Goal: Information Seeking & Learning: Find specific fact

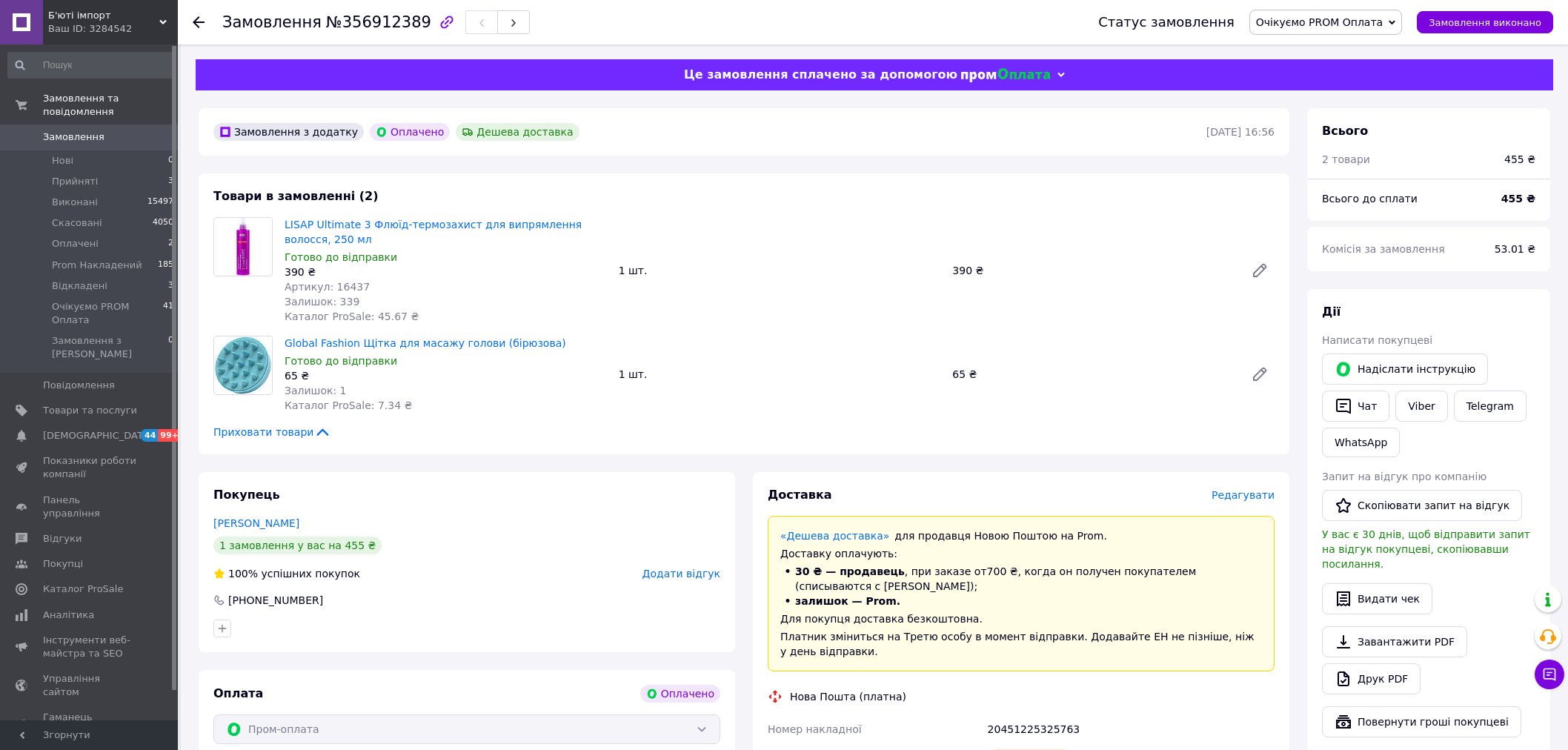
scroll to position [493, 0]
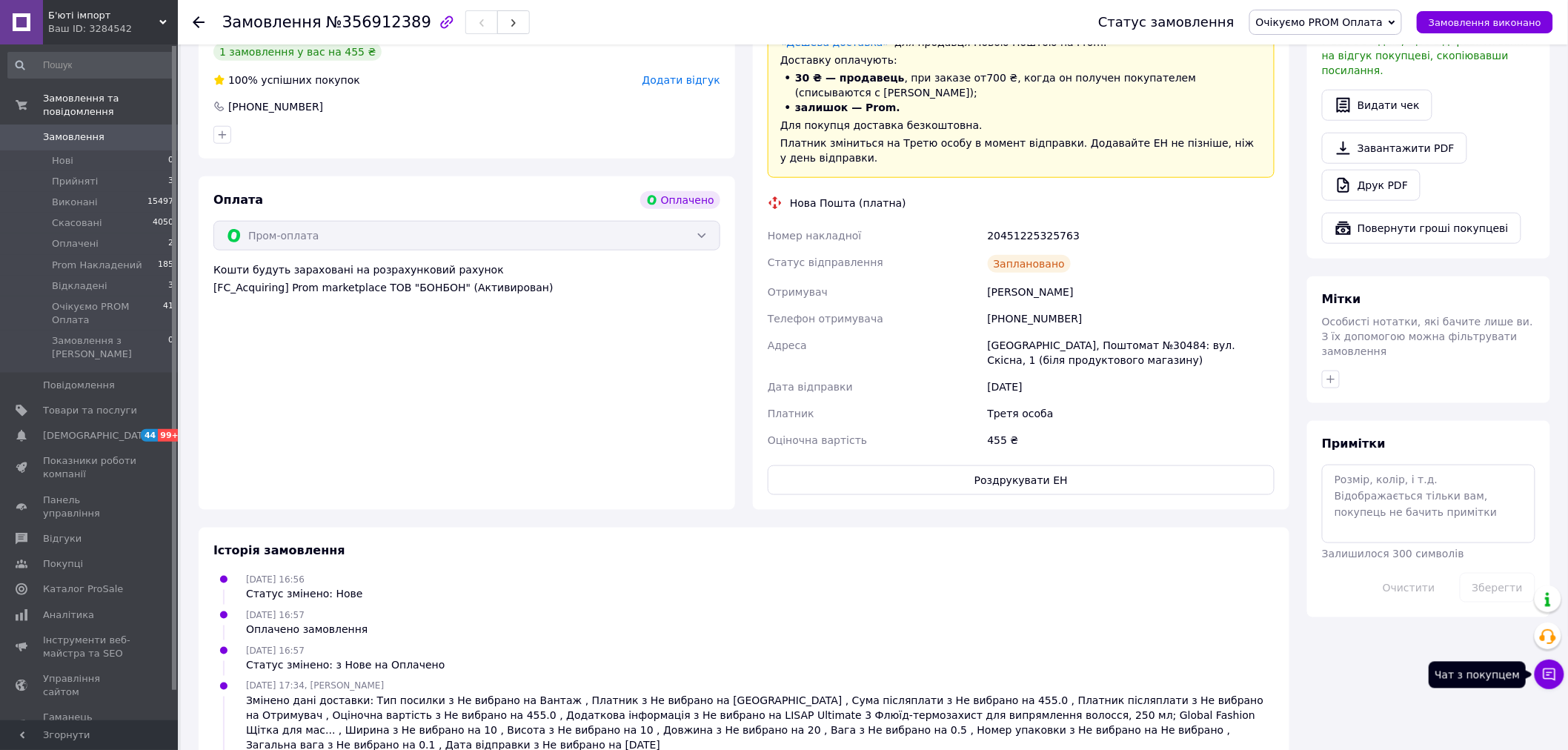
click at [1546, 672] on icon at bounding box center [1549, 674] width 12 height 12
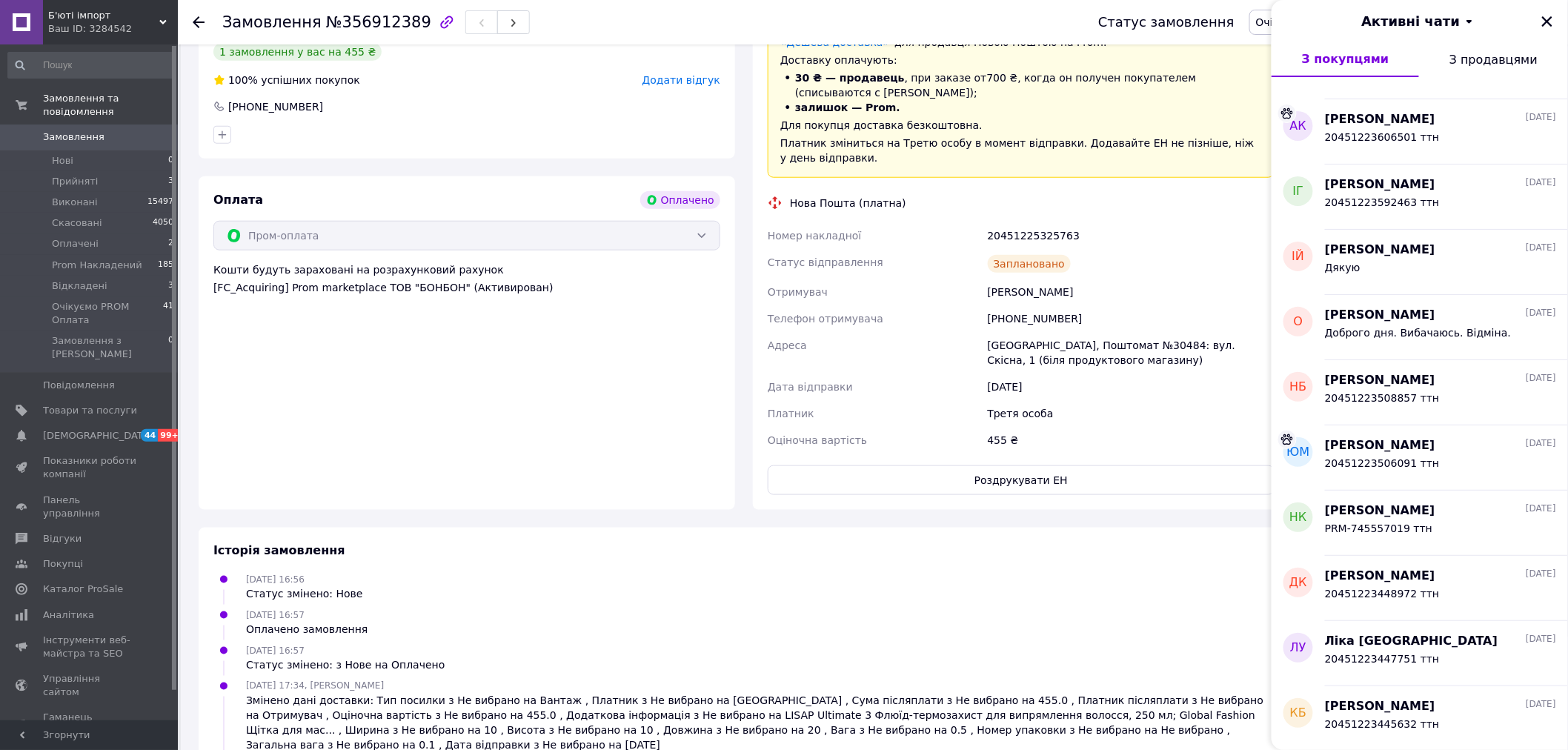
scroll to position [2085, 0]
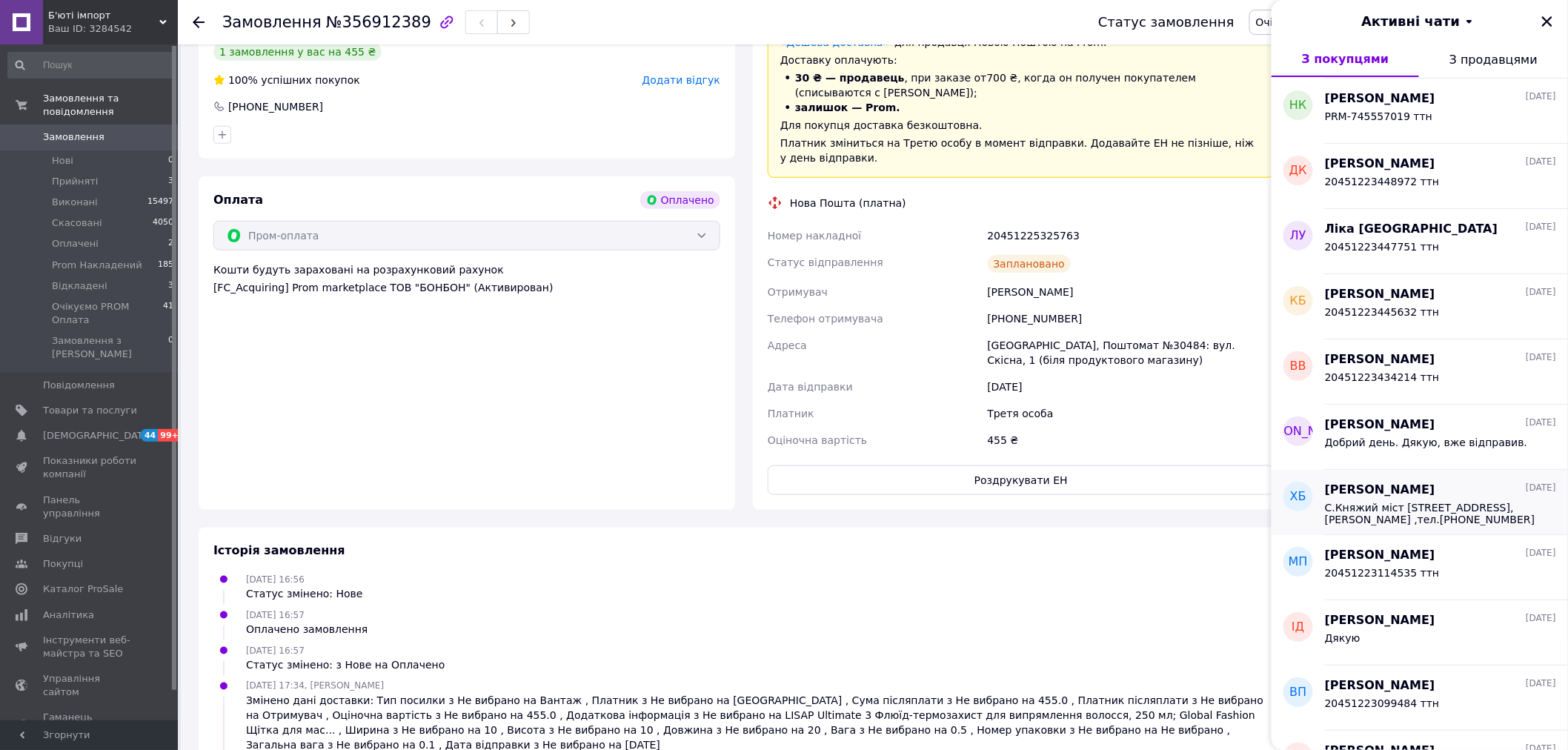
click at [1474, 513] on span "С.Княжий міст [STREET_ADDRESS],[PERSON_NAME] ,тел.[PHONE_NUMBER]" at bounding box center [1430, 513] width 211 height 24
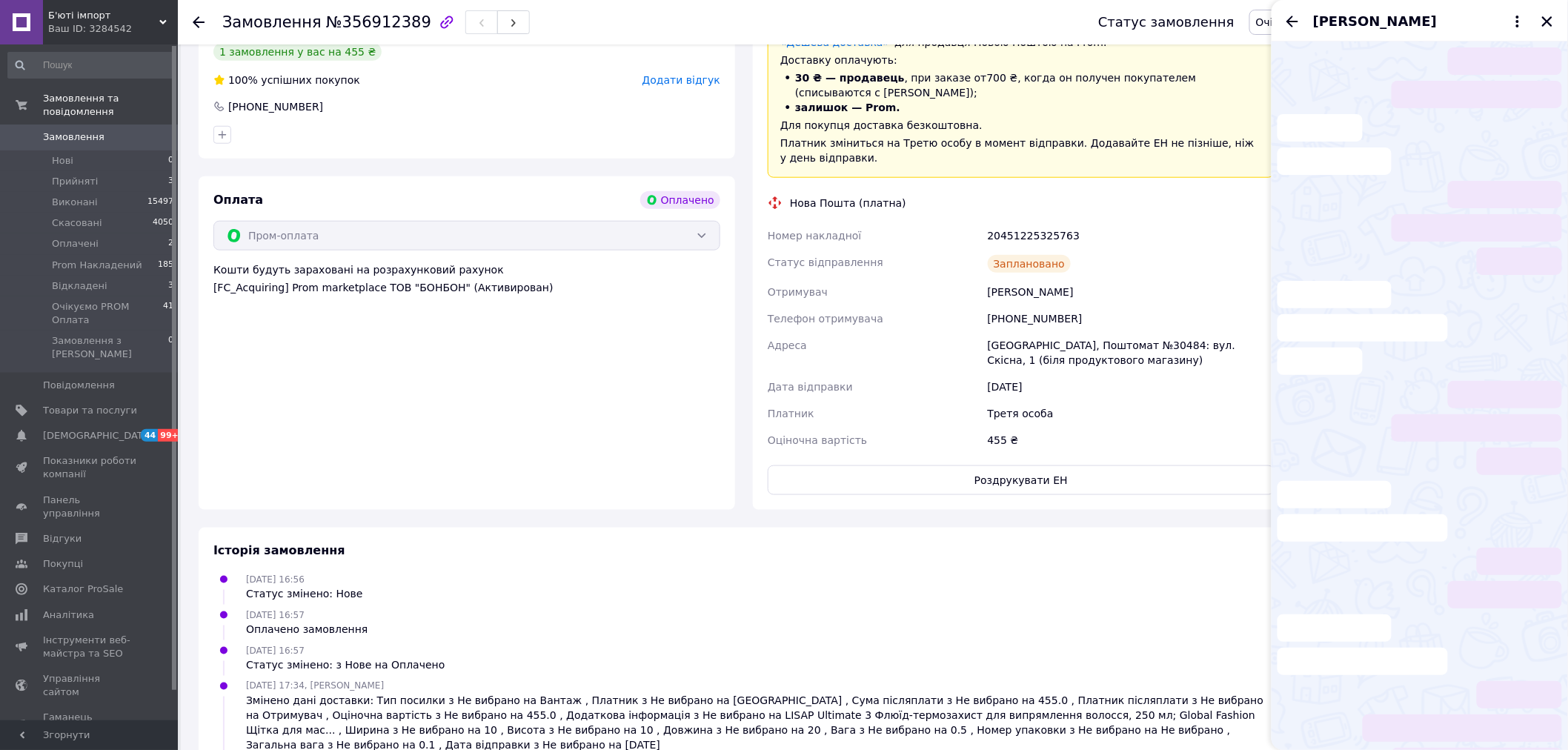
scroll to position [164, 0]
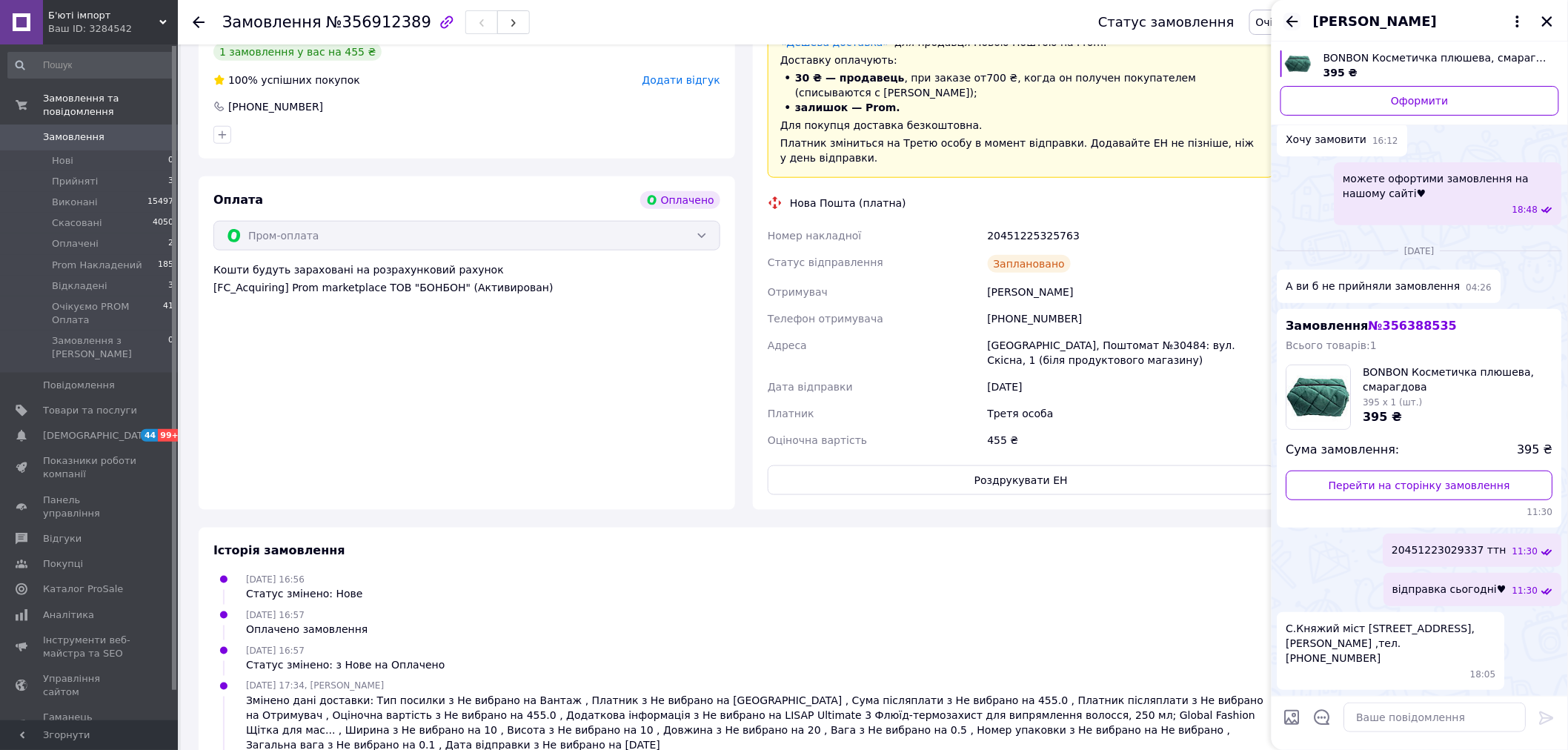
click at [1287, 19] on icon "Назад" at bounding box center [1291, 21] width 12 height 12
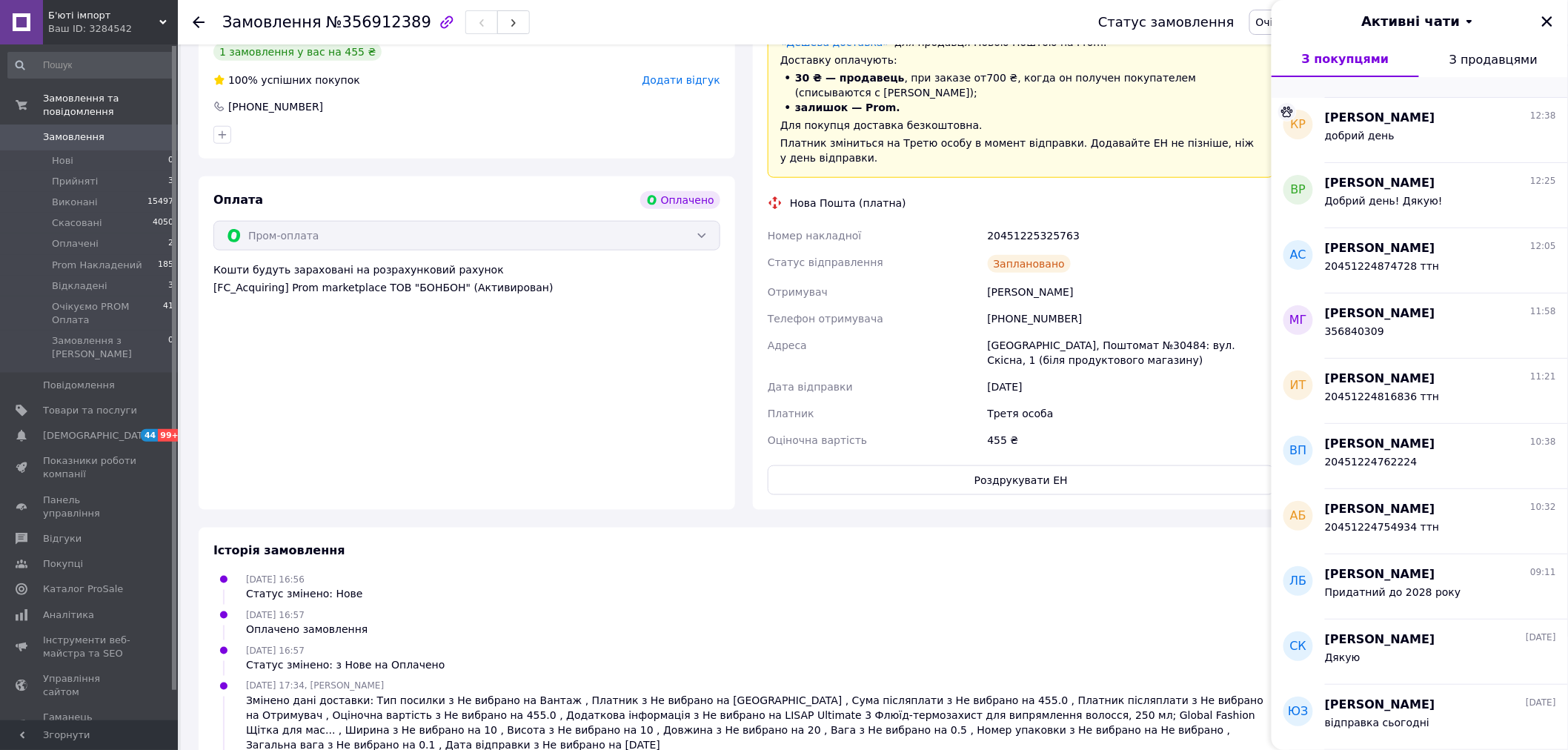
scroll to position [741, 0]
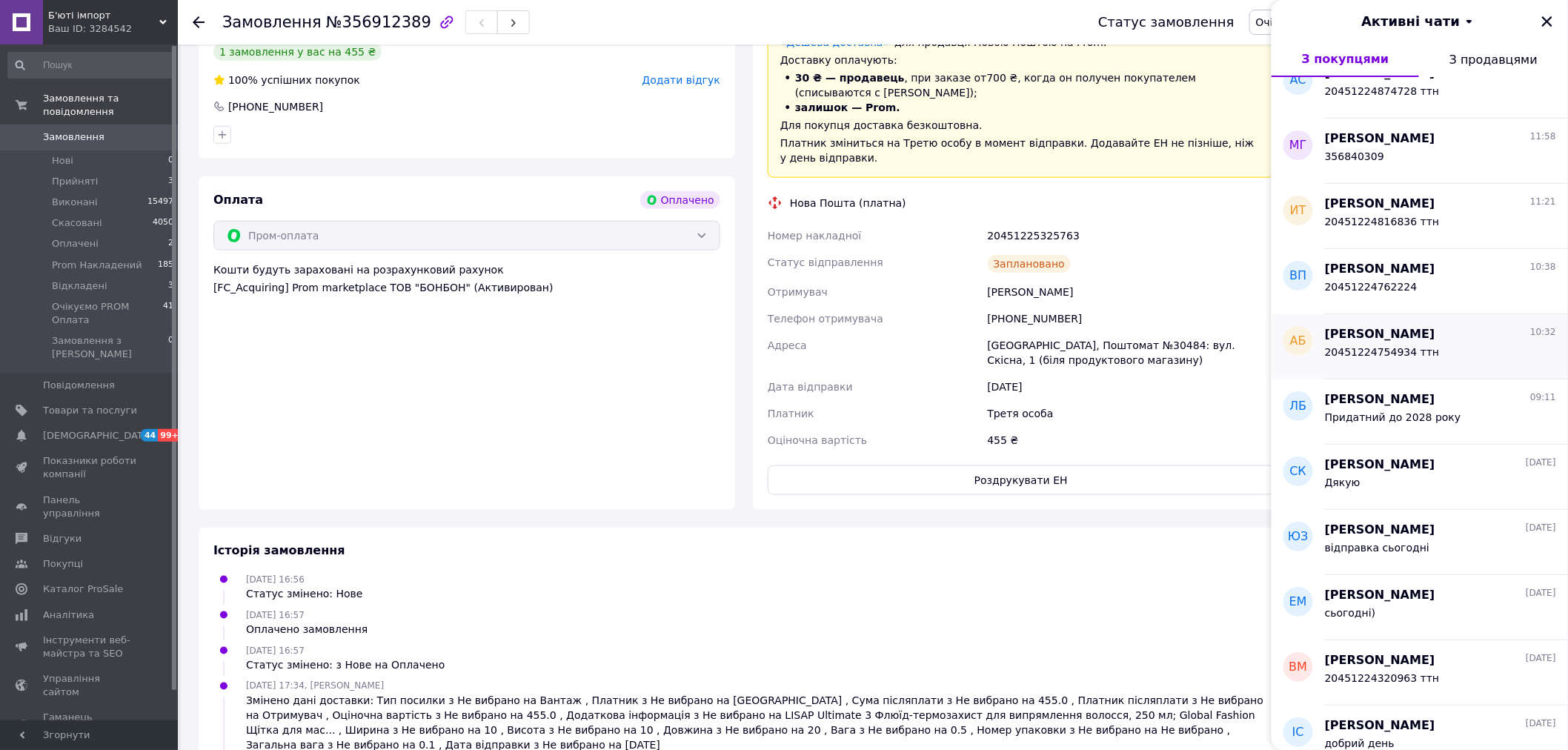
click at [1389, 331] on span "[PERSON_NAME]" at bounding box center [1380, 334] width 110 height 17
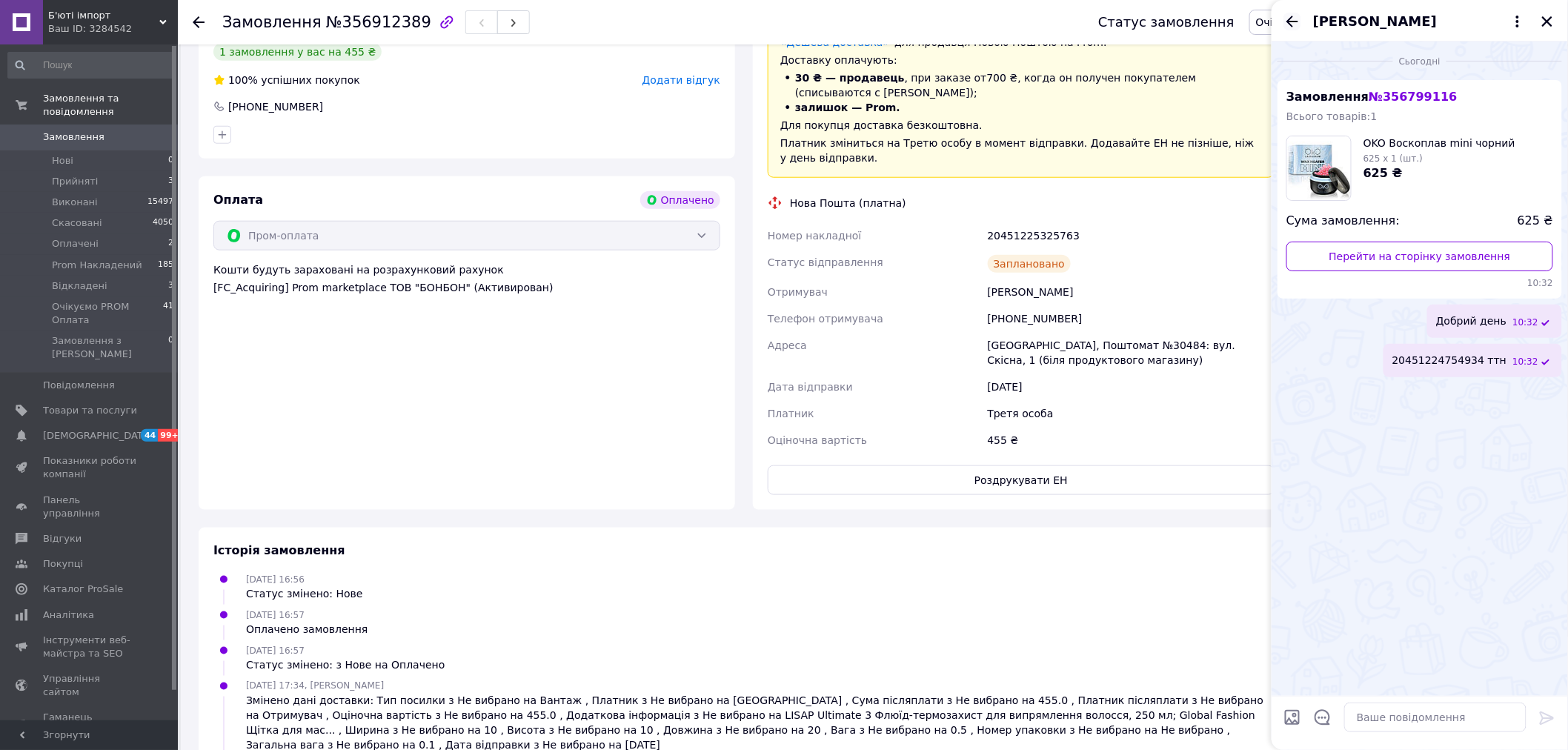
click at [1295, 16] on icon "Назад" at bounding box center [1292, 21] width 18 height 18
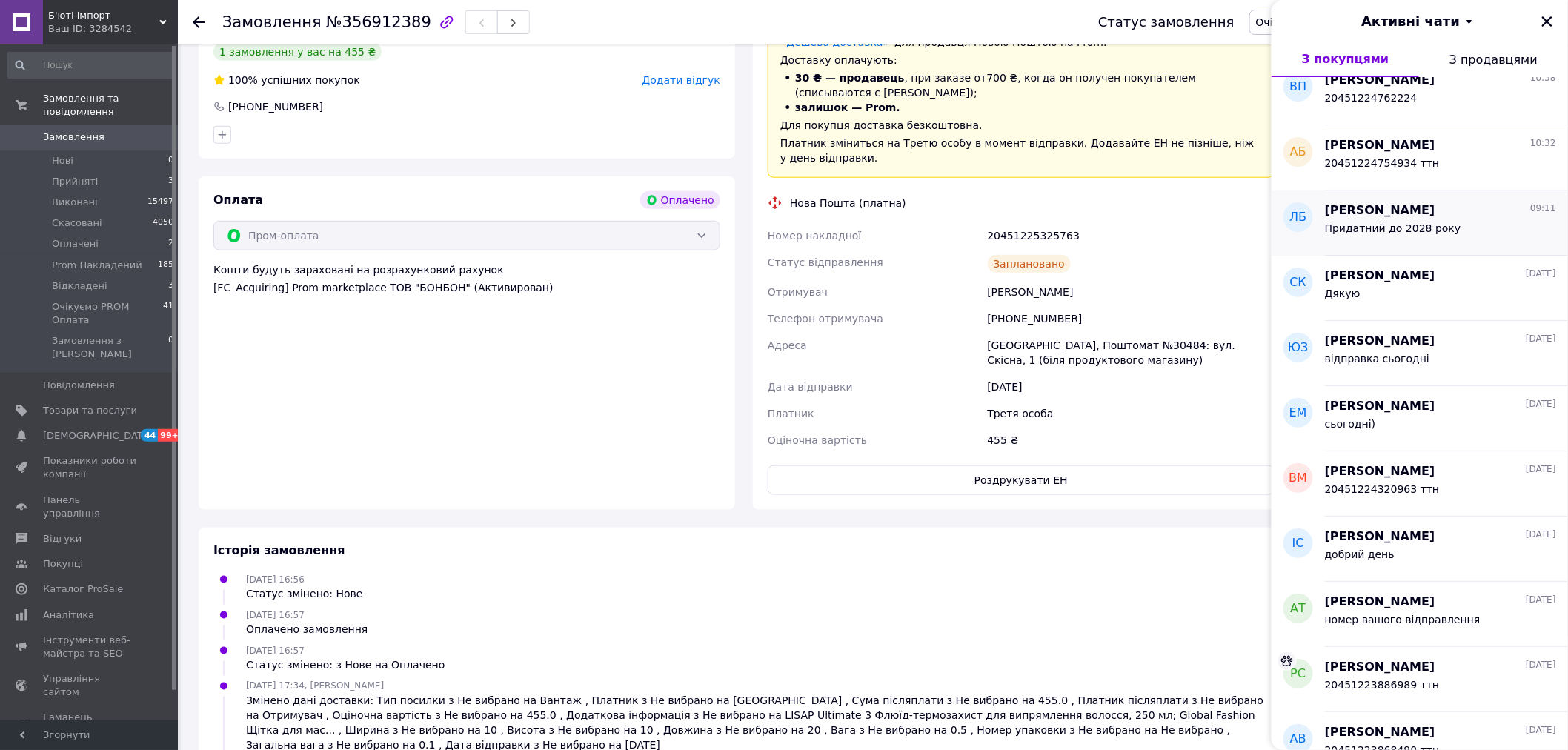
scroll to position [988, 0]
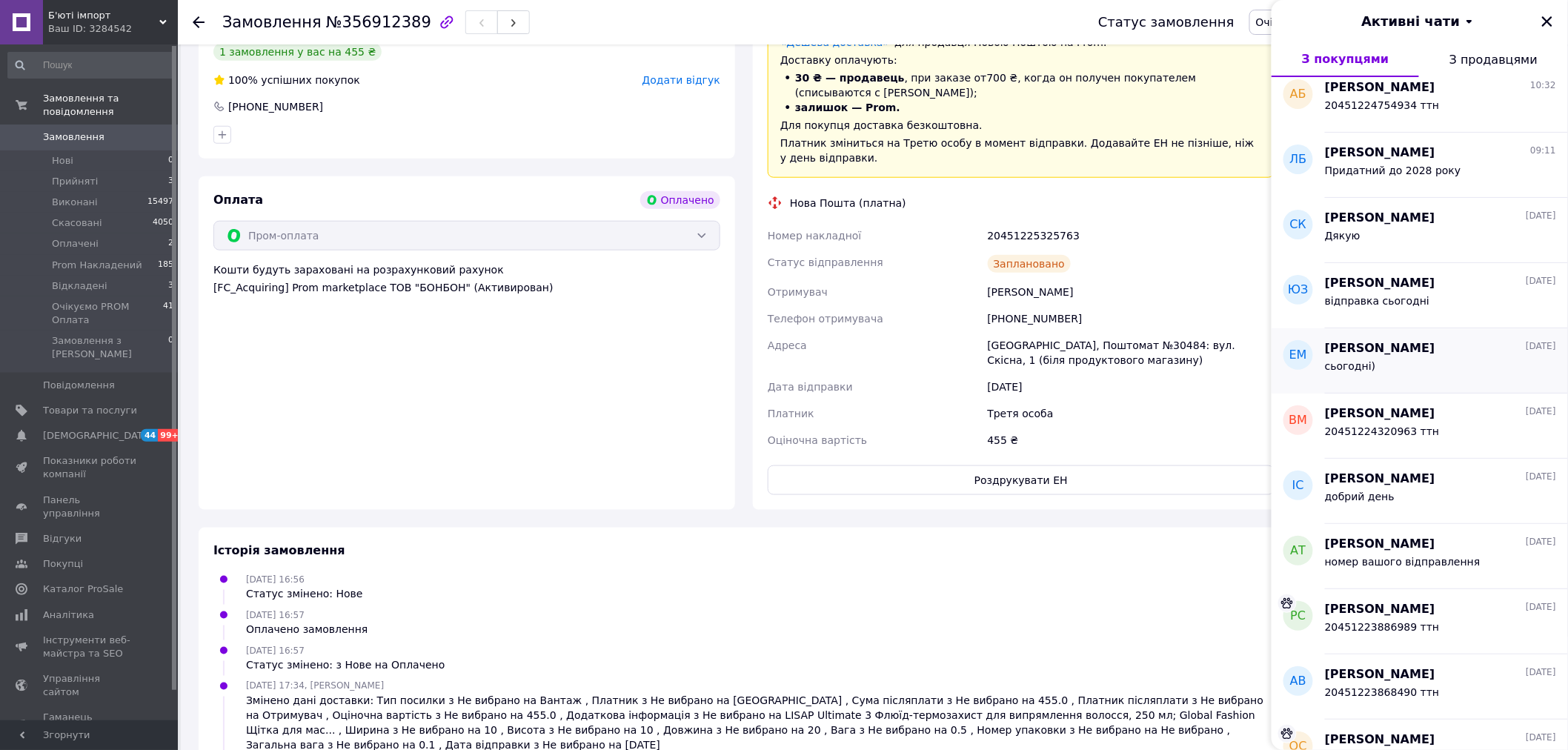
click at [1380, 361] on div "сьогодні)" at bounding box center [1440, 369] width 231 height 24
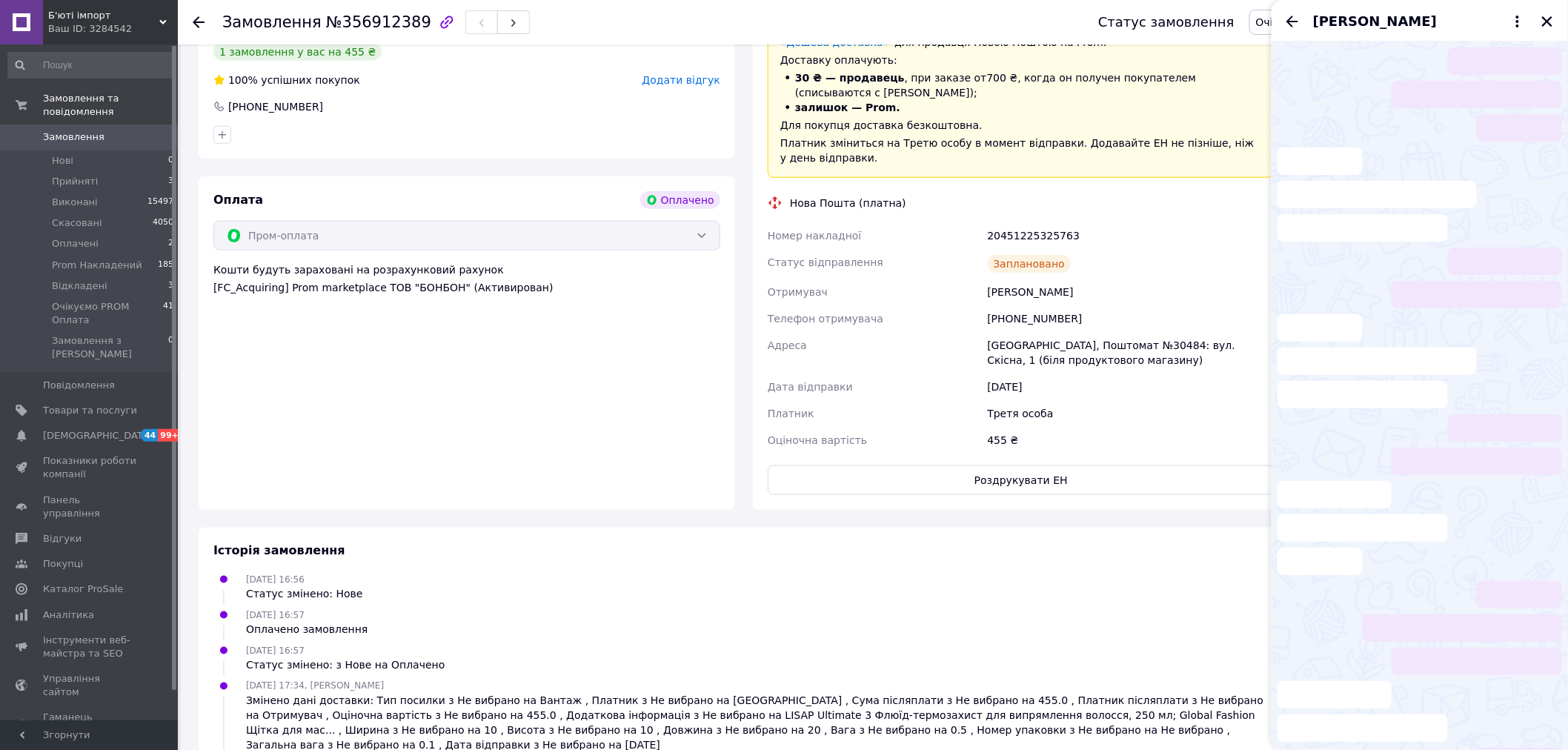
scroll to position [43, 0]
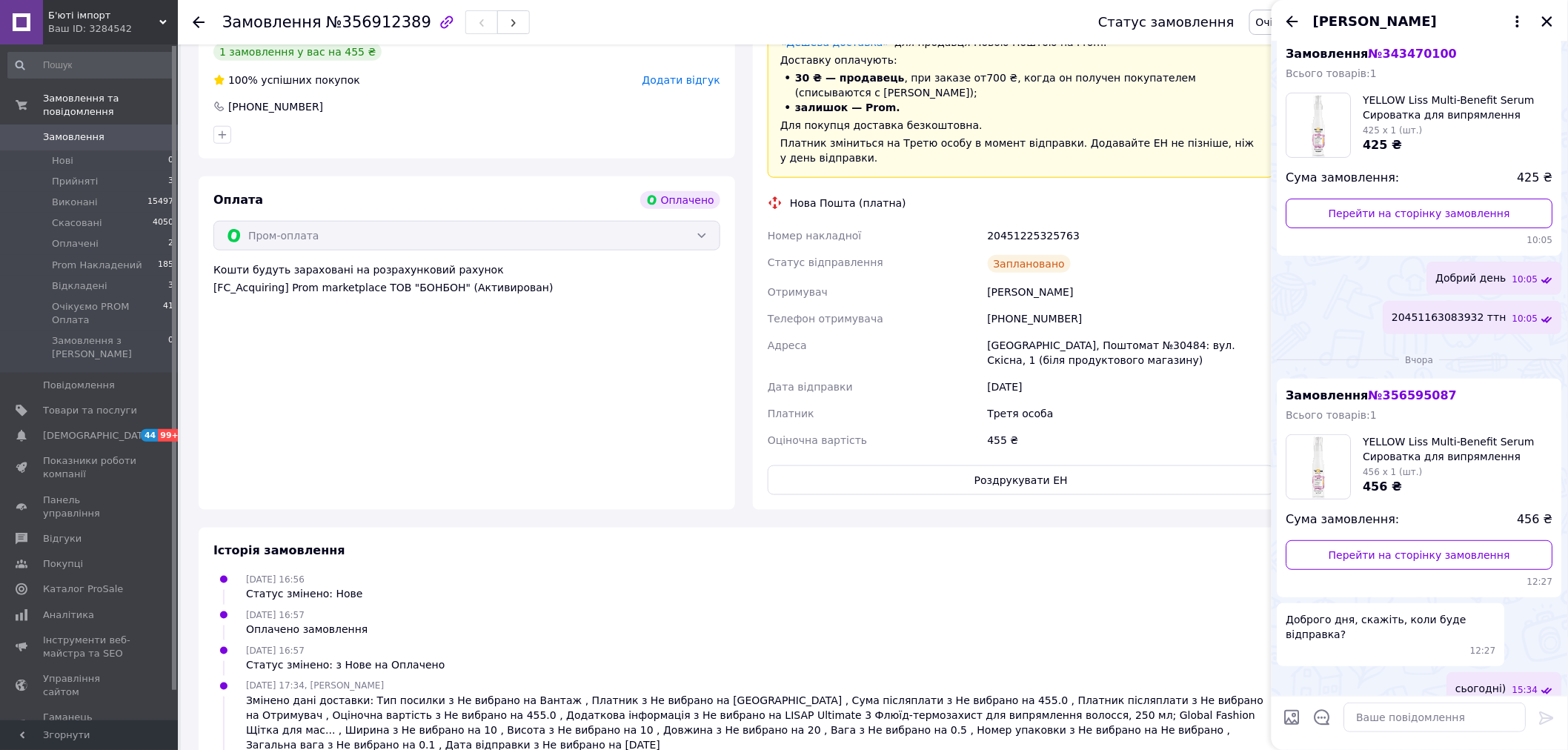
click at [56, 130] on span "Замовлення" at bounding box center [73, 137] width 62 height 13
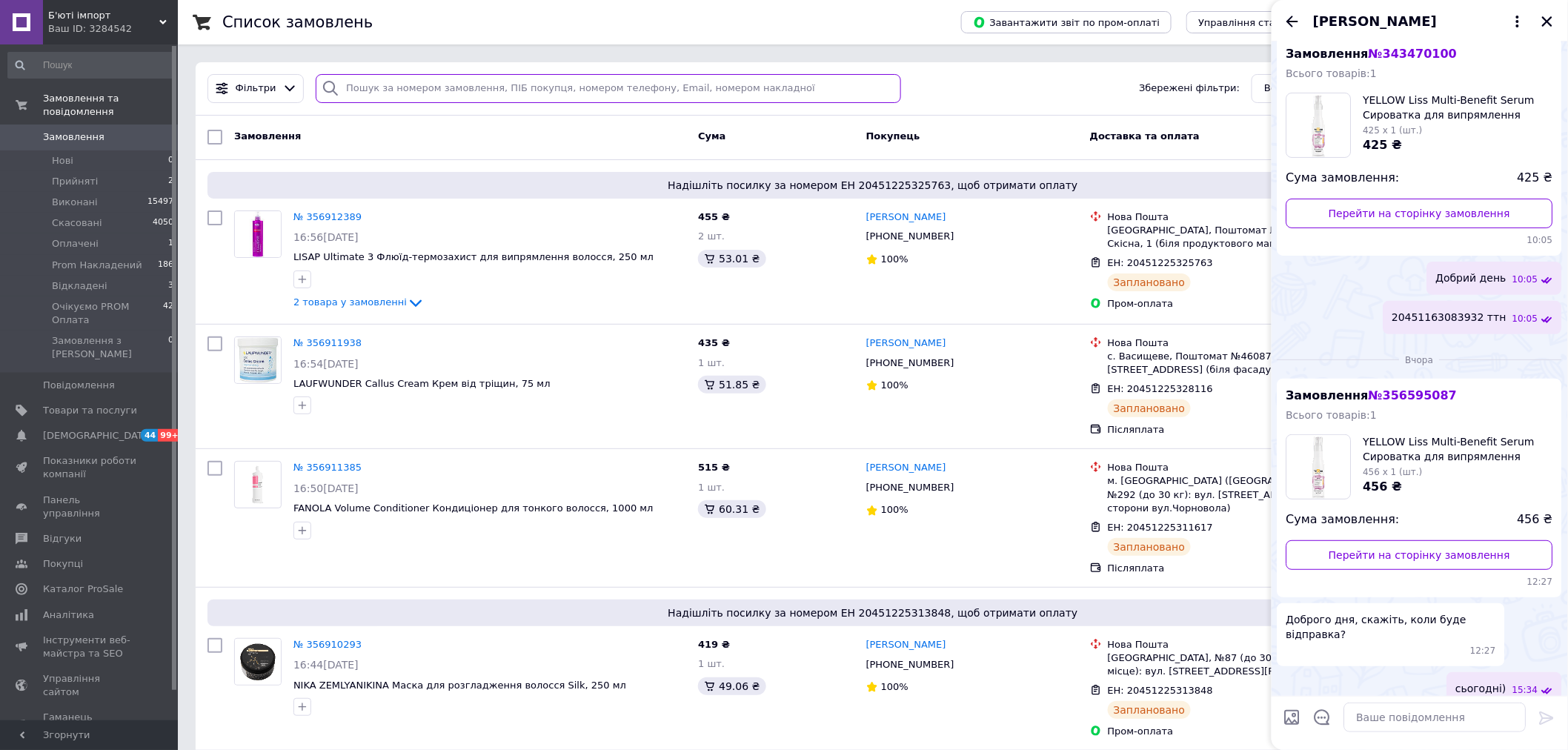
click at [453, 82] on input "search" at bounding box center [607, 88] width 584 height 29
paste input "[PERSON_NAME] 380667409615"
type input "[PERSON_NAME] 380667409615"
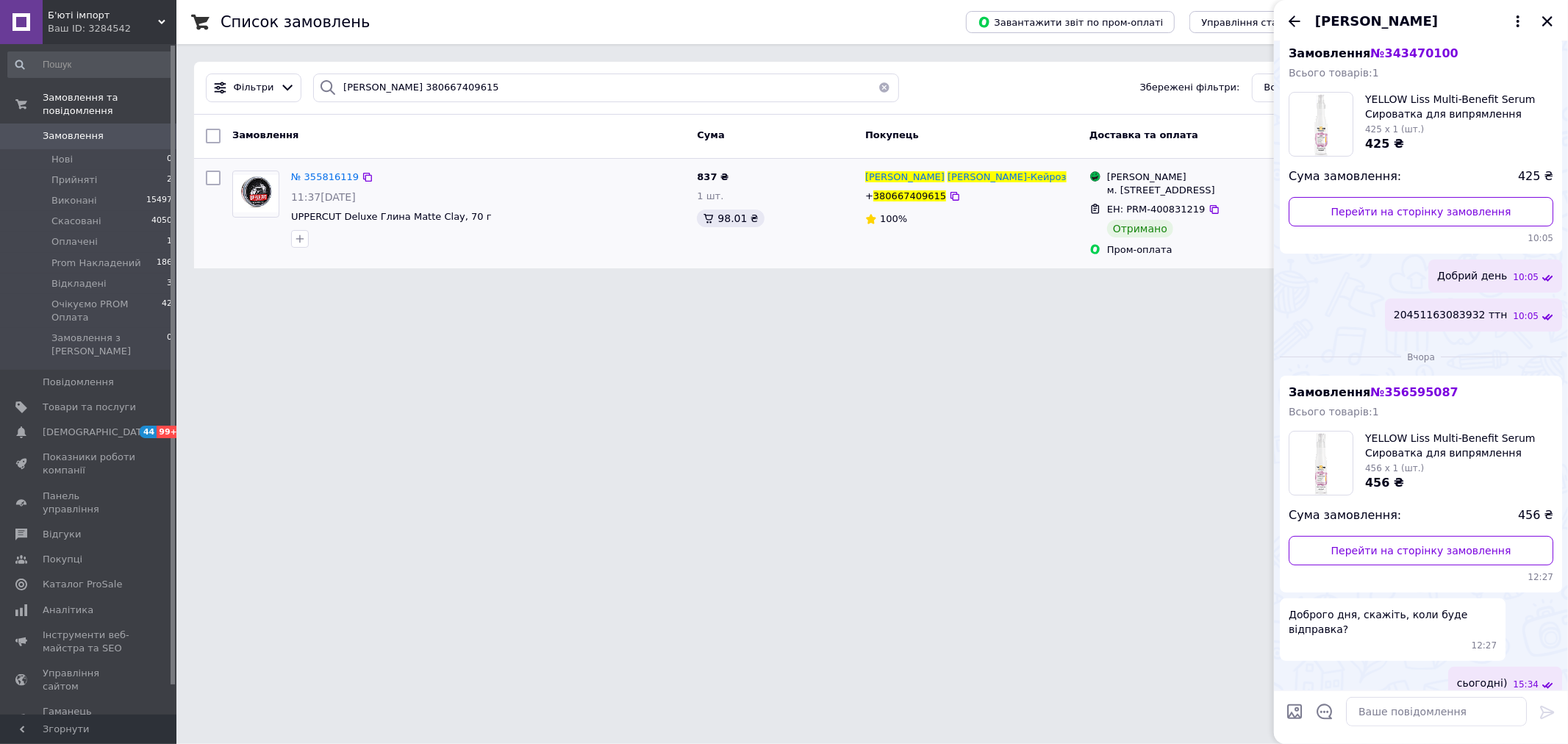
click at [310, 169] on div "№ 355816119" at bounding box center [325, 177] width 70 height 17
click at [314, 175] on span "№ 355816119" at bounding box center [324, 177] width 68 height 11
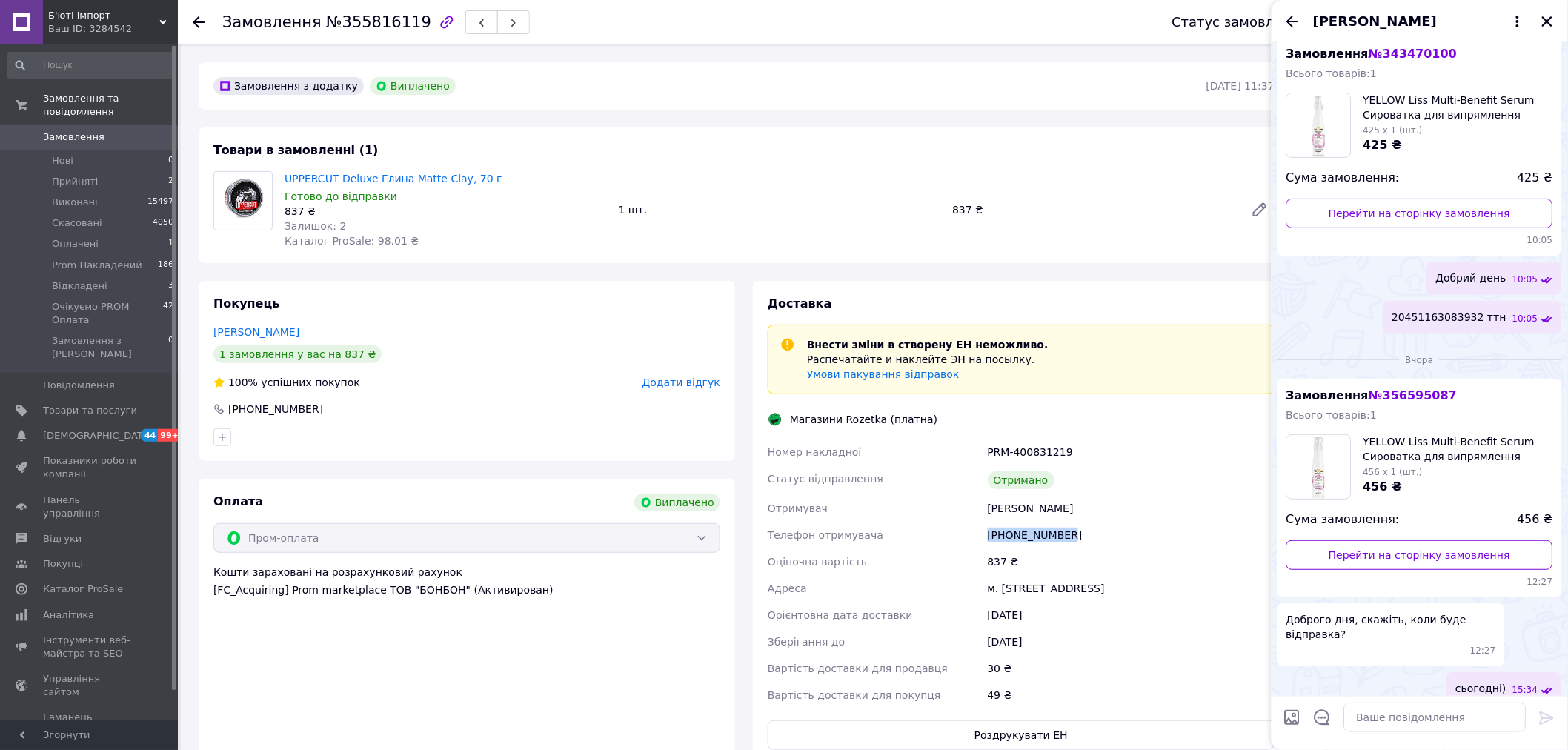
drag, startPoint x: 1070, startPoint y: 539, endPoint x: 989, endPoint y: 538, distance: 81.0
click at [989, 538] on div "[PHONE_NUMBER]" at bounding box center [1131, 535] width 293 height 26
copy div "[PHONE_NUMBER]"
click at [1293, 27] on icon "Назад" at bounding box center [1292, 21] width 18 height 18
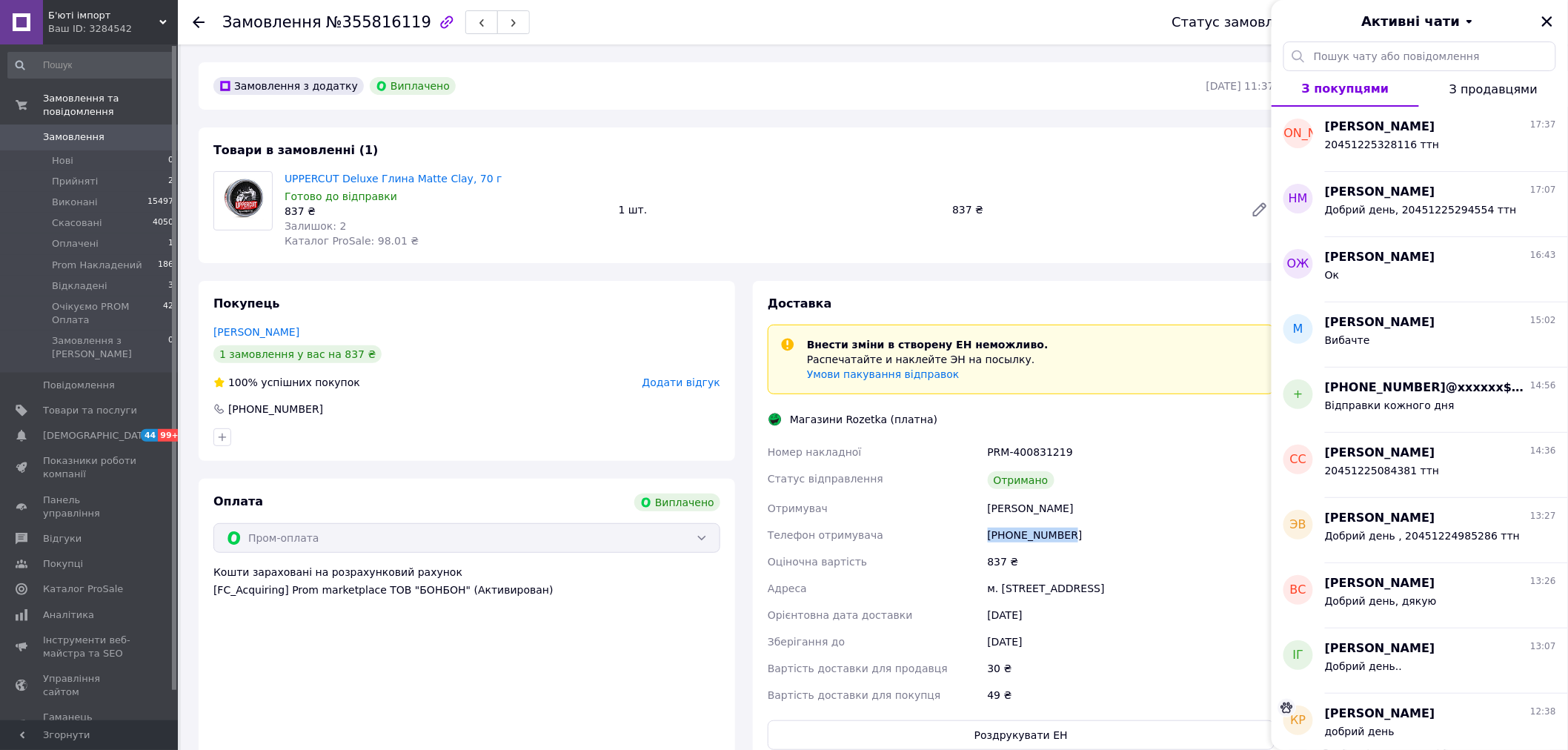
drag, startPoint x: 609, startPoint y: 297, endPoint x: 612, endPoint y: 309, distance: 12.4
click at [612, 297] on div "Покупець [PERSON_NAME] 1 замовлення у вас на 837 ₴ 100% успішних покупок Додати…" at bounding box center [467, 370] width 537 height 180
